Goal: Navigation & Orientation: Find specific page/section

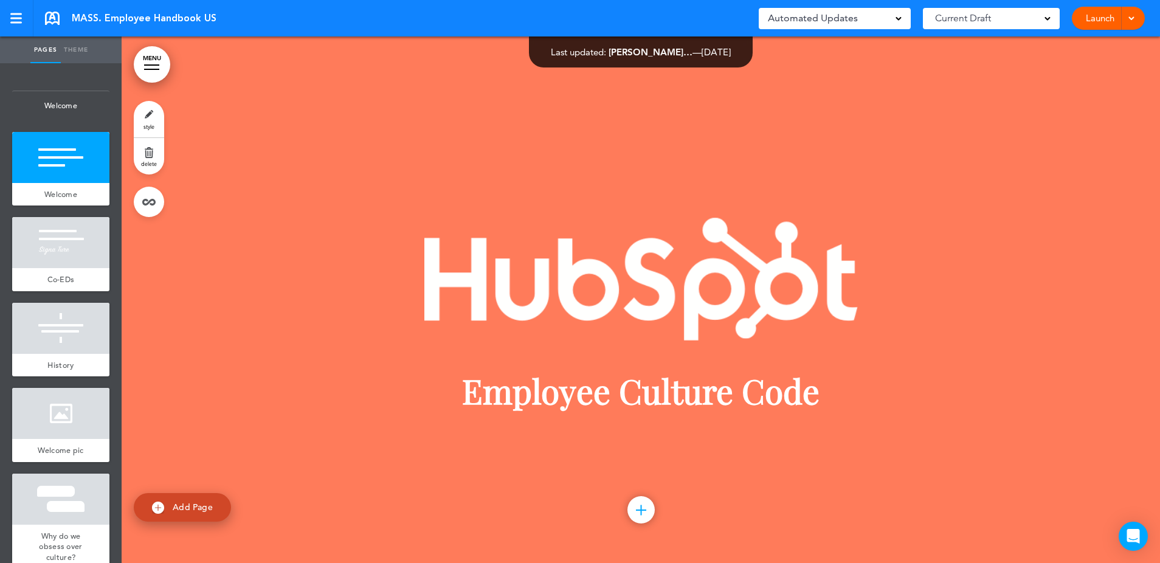
click at [75, 238] on div at bounding box center [60, 242] width 97 height 51
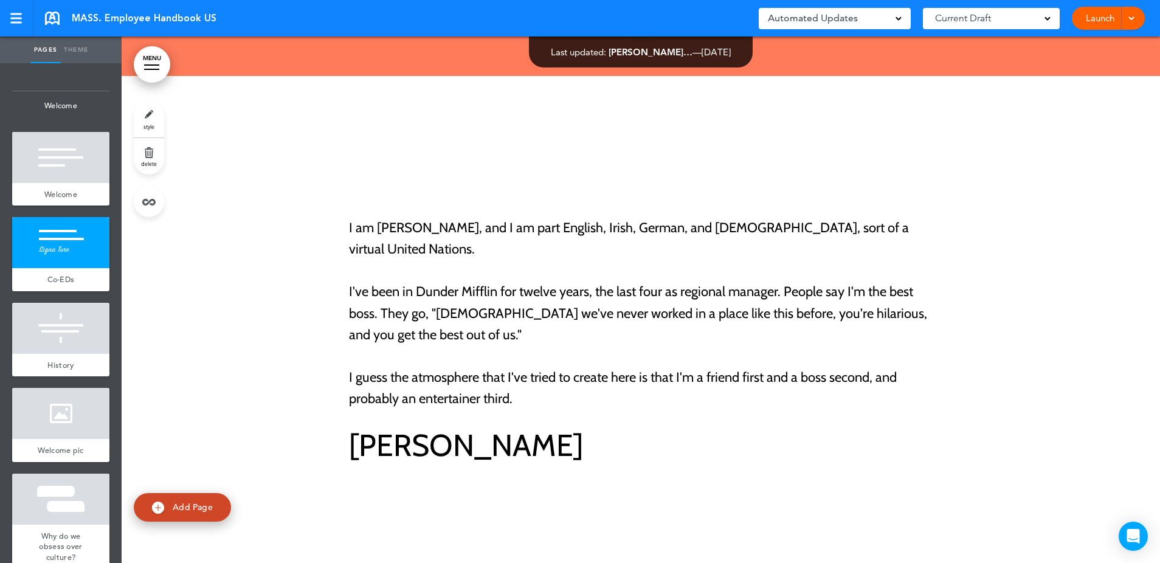
scroll to position [527, 0]
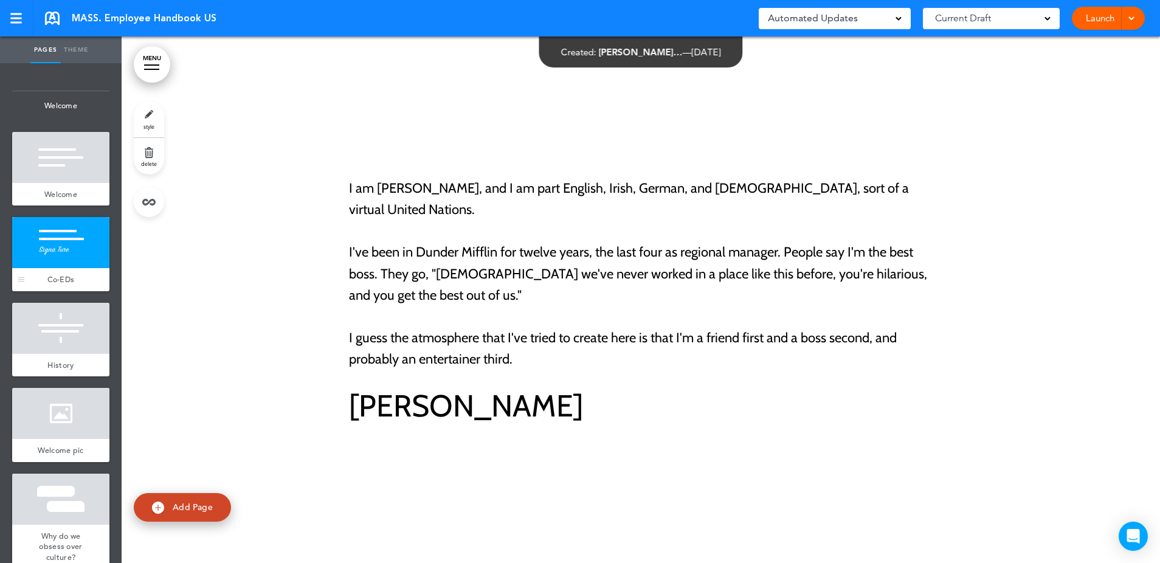
click at [72, 280] on span "Co-EDs" at bounding box center [60, 279] width 27 height 10
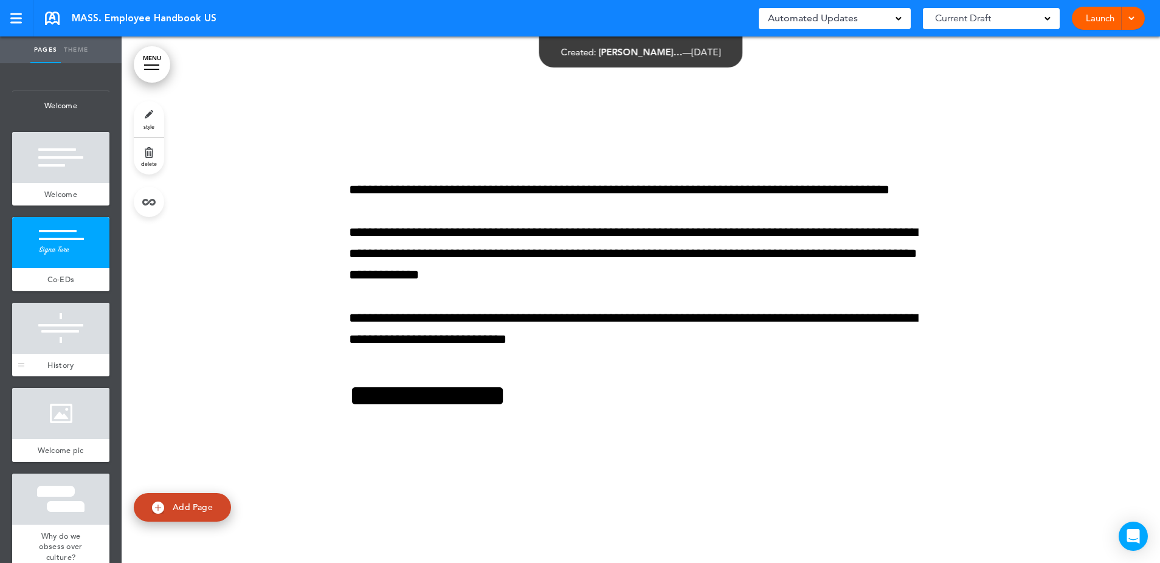
click at [65, 315] on div at bounding box center [60, 328] width 97 height 51
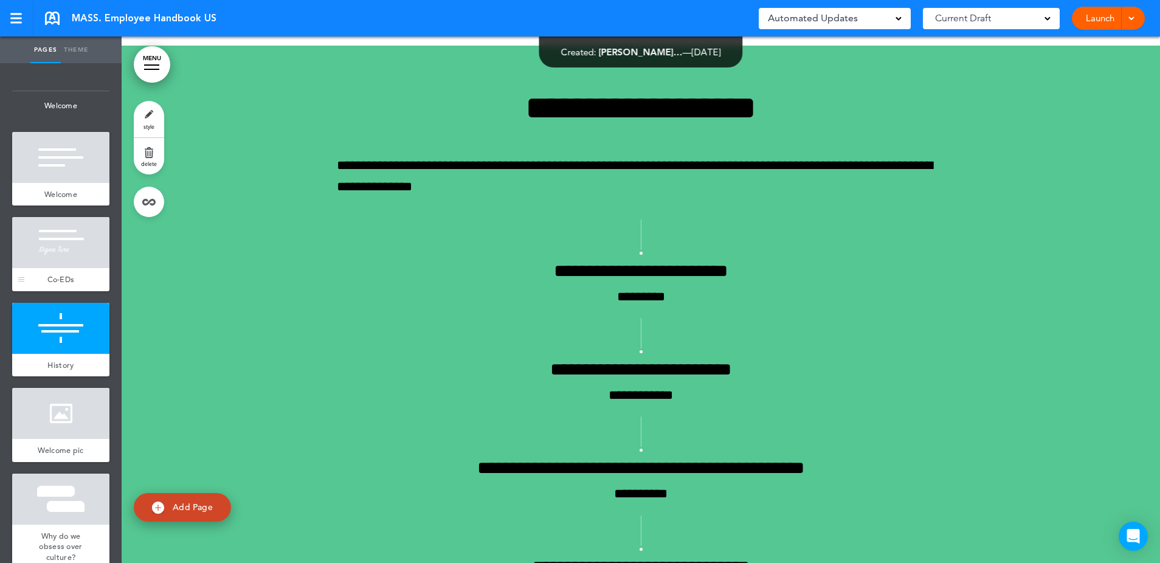
scroll to position [1053, 0]
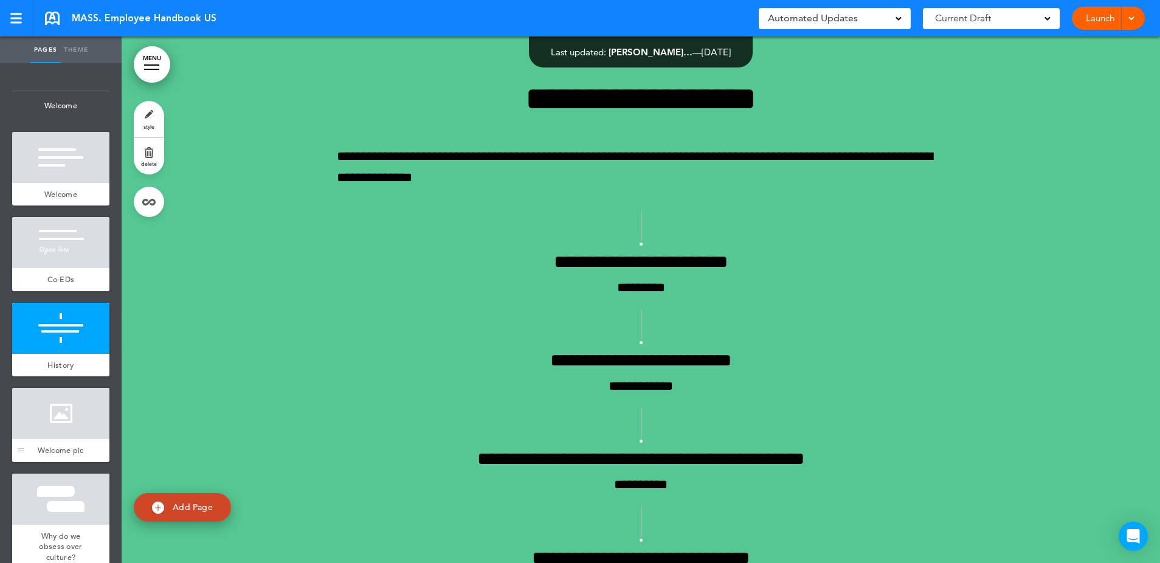
click at [60, 424] on div at bounding box center [60, 413] width 97 height 51
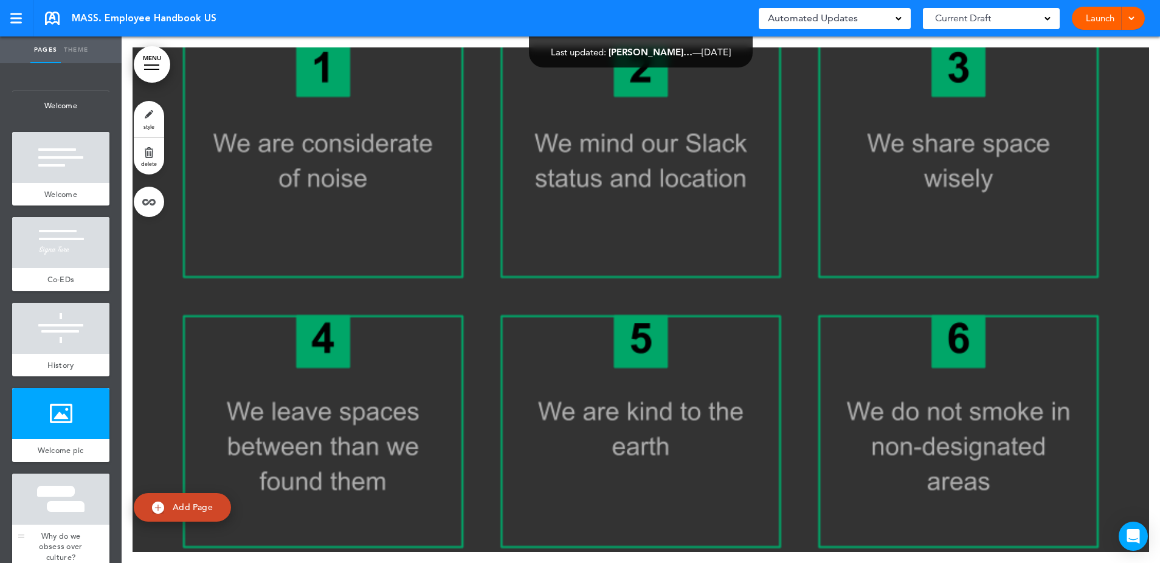
click at [69, 483] on div at bounding box center [60, 499] width 97 height 51
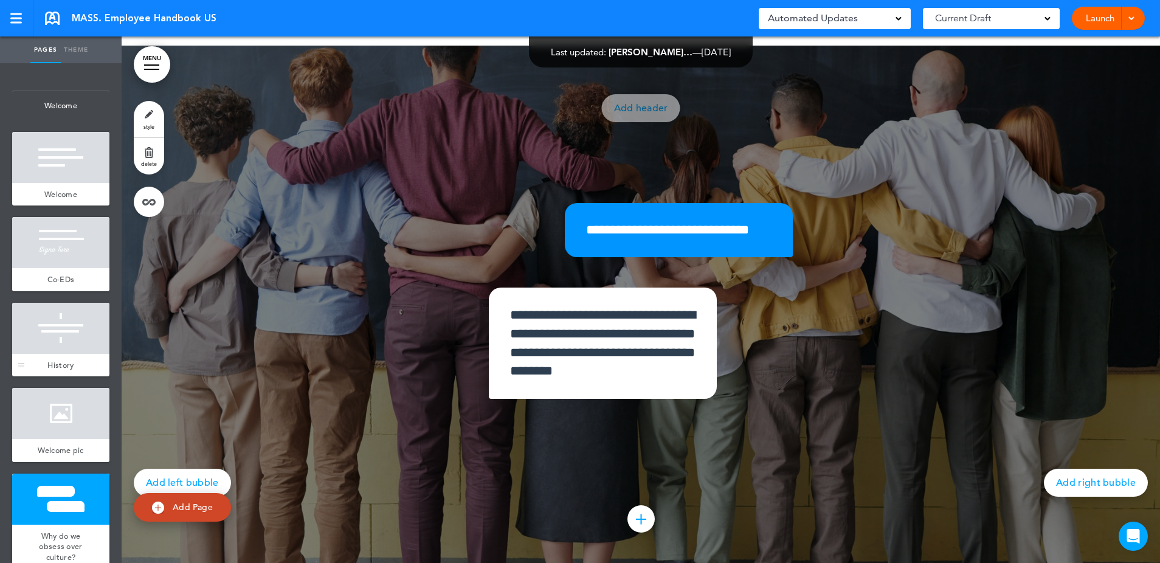
scroll to position [2389, 0]
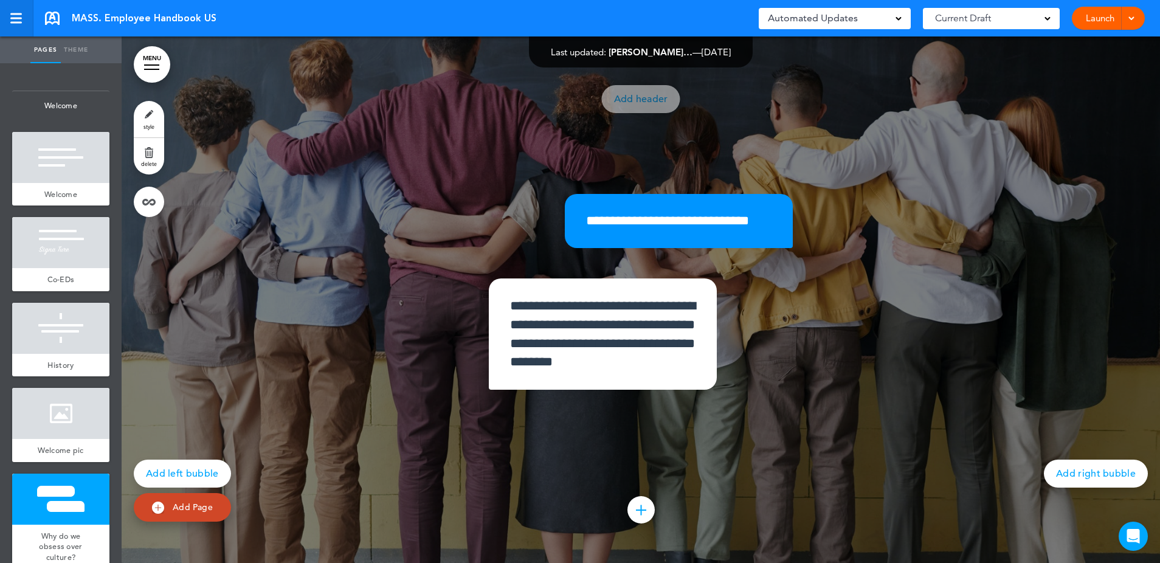
click at [19, 22] on div at bounding box center [16, 23] width 12 height 2
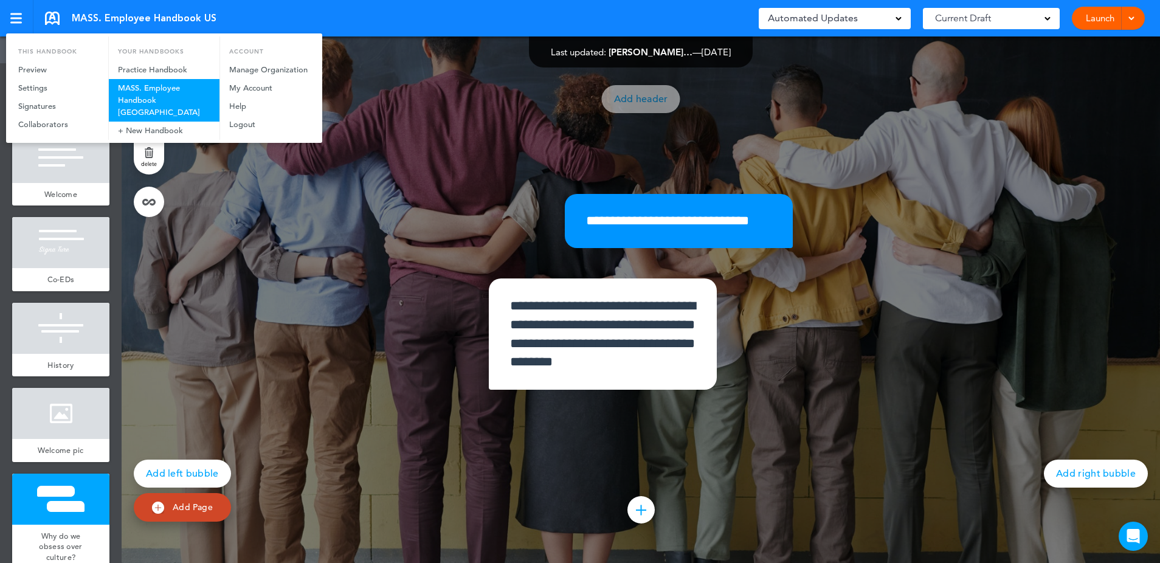
click at [148, 96] on link "MASS. Employee Handbook Rwanda" at bounding box center [164, 100] width 111 height 43
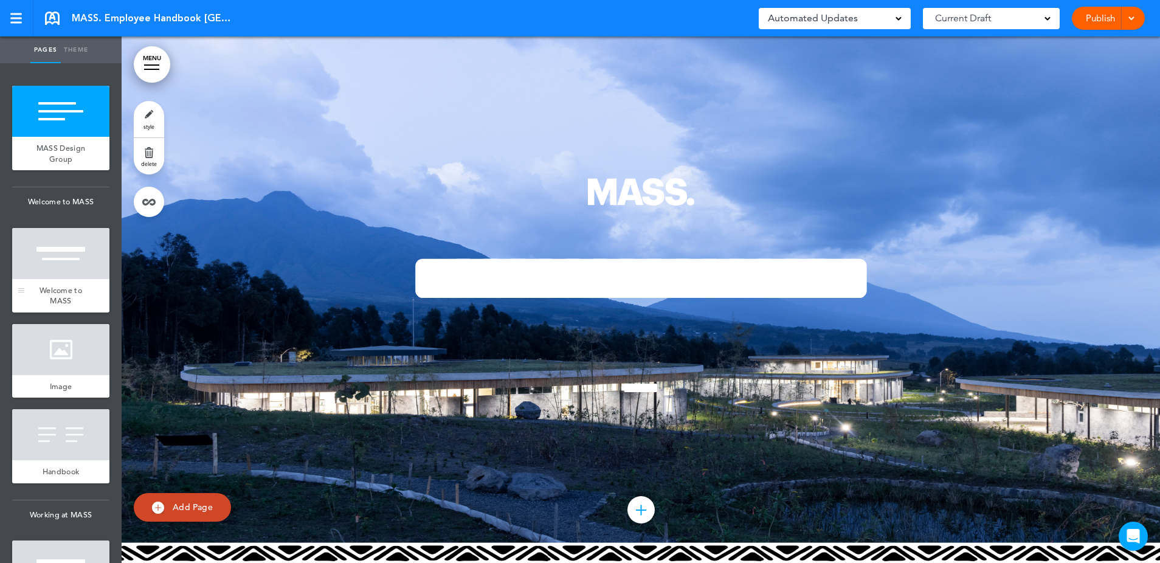
click at [57, 292] on span "Welcome to MASS" at bounding box center [61, 295] width 43 height 21
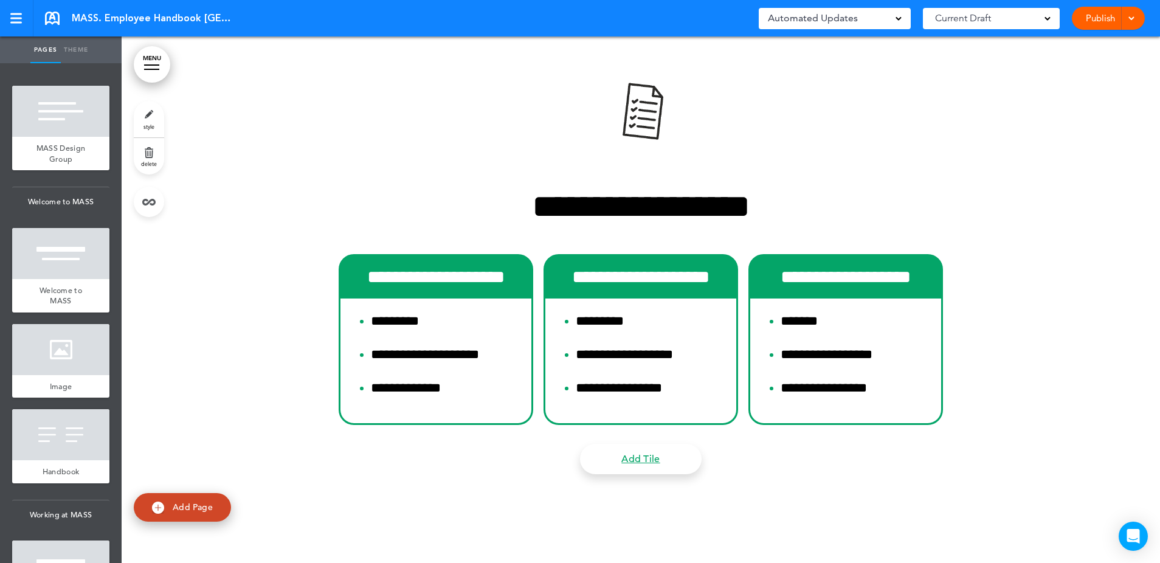
scroll to position [3425, 0]
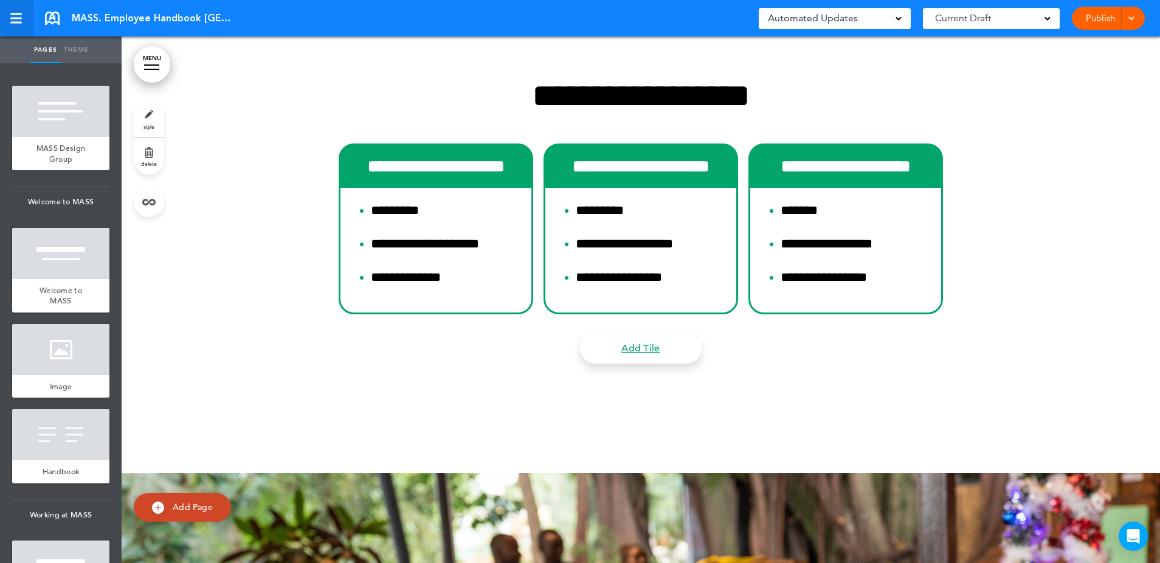
click at [22, 19] on link at bounding box center [16, 18] width 33 height 36
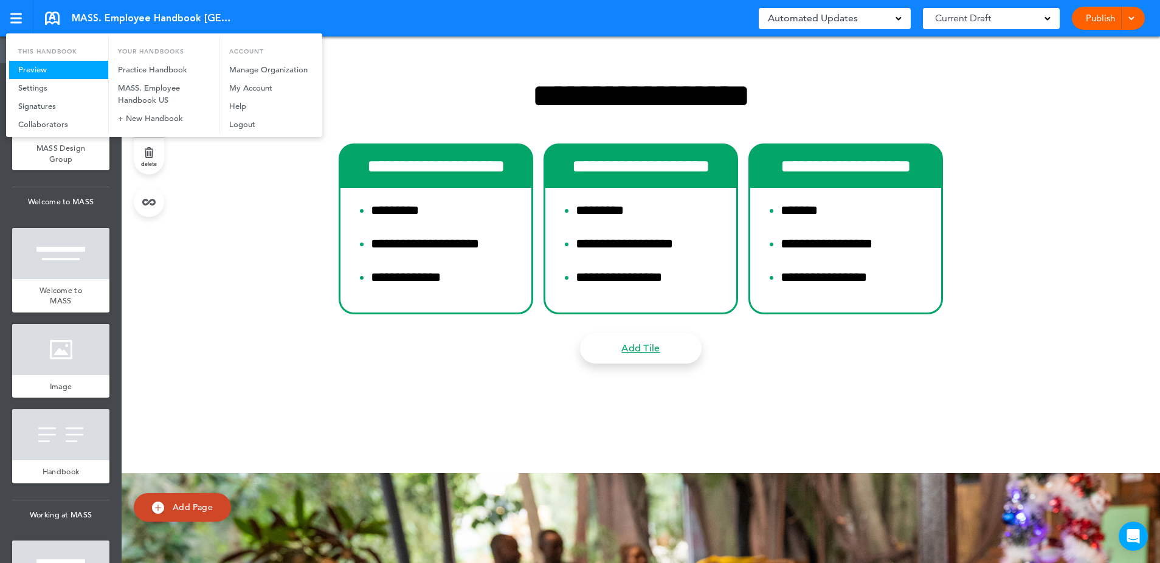
click at [39, 73] on link "Preview" at bounding box center [58, 70] width 99 height 18
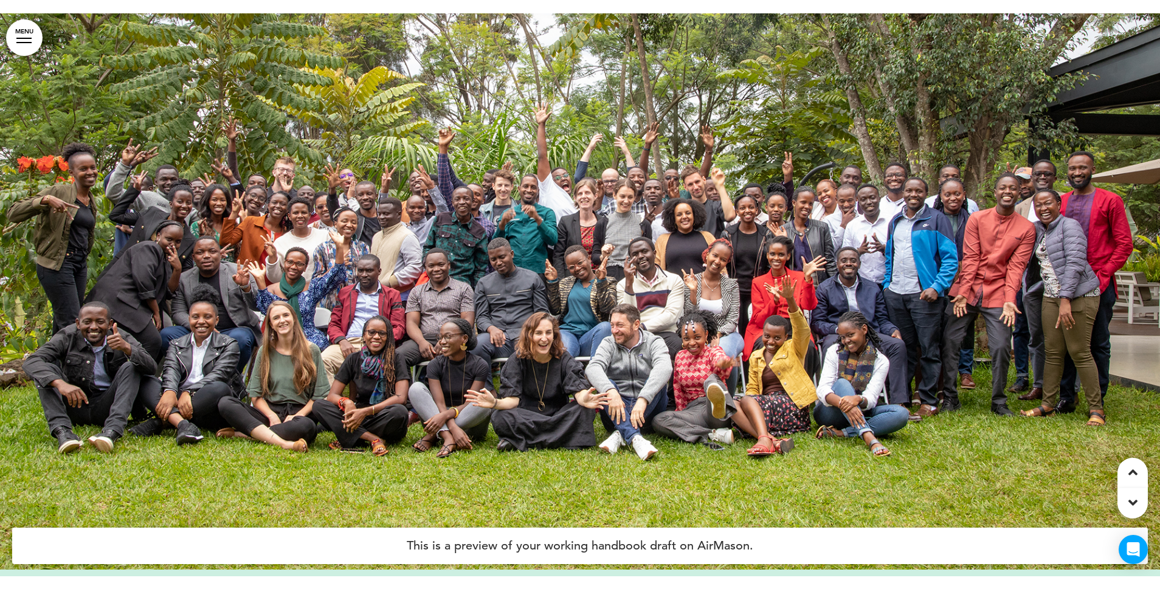
scroll to position [1269, 0]
